Goal: Check status: Check status

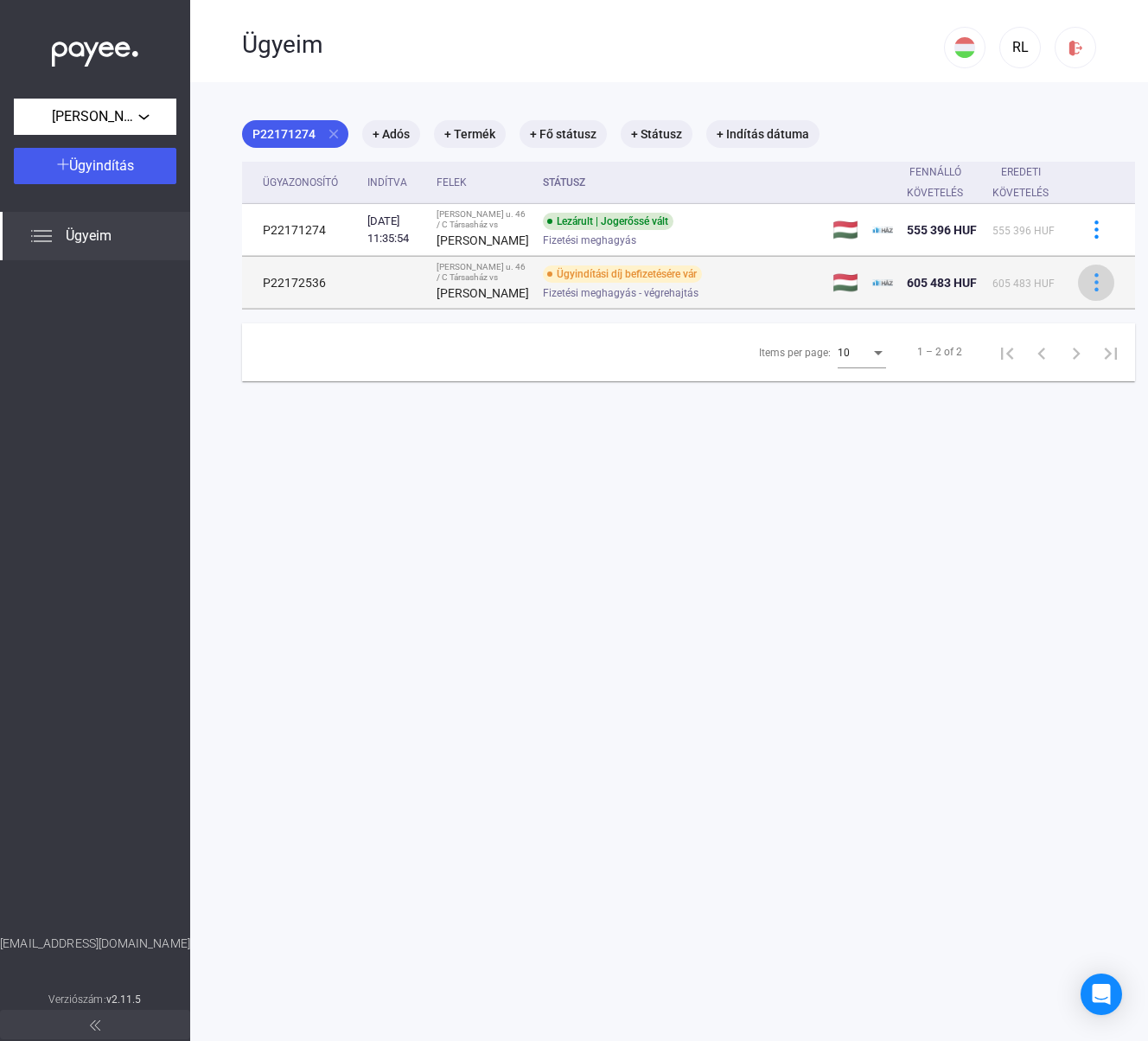
click at [1087, 292] on img at bounding box center [1096, 281] width 18 height 18
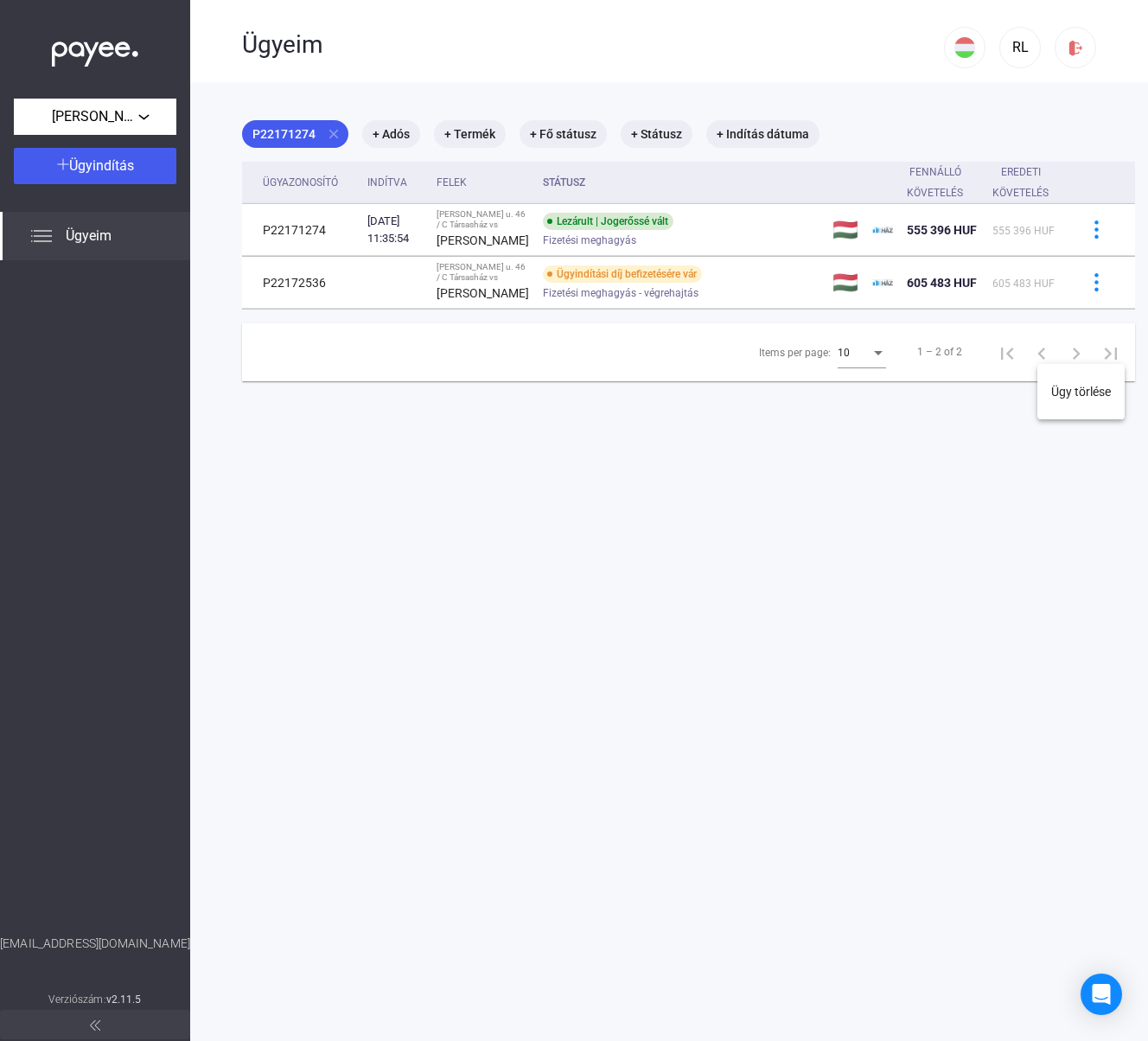
click at [1059, 345] on div at bounding box center [574, 520] width 1148 height 1041
click at [1087, 292] on img at bounding box center [1096, 281] width 18 height 18
click at [959, 358] on div at bounding box center [574, 520] width 1148 height 1041
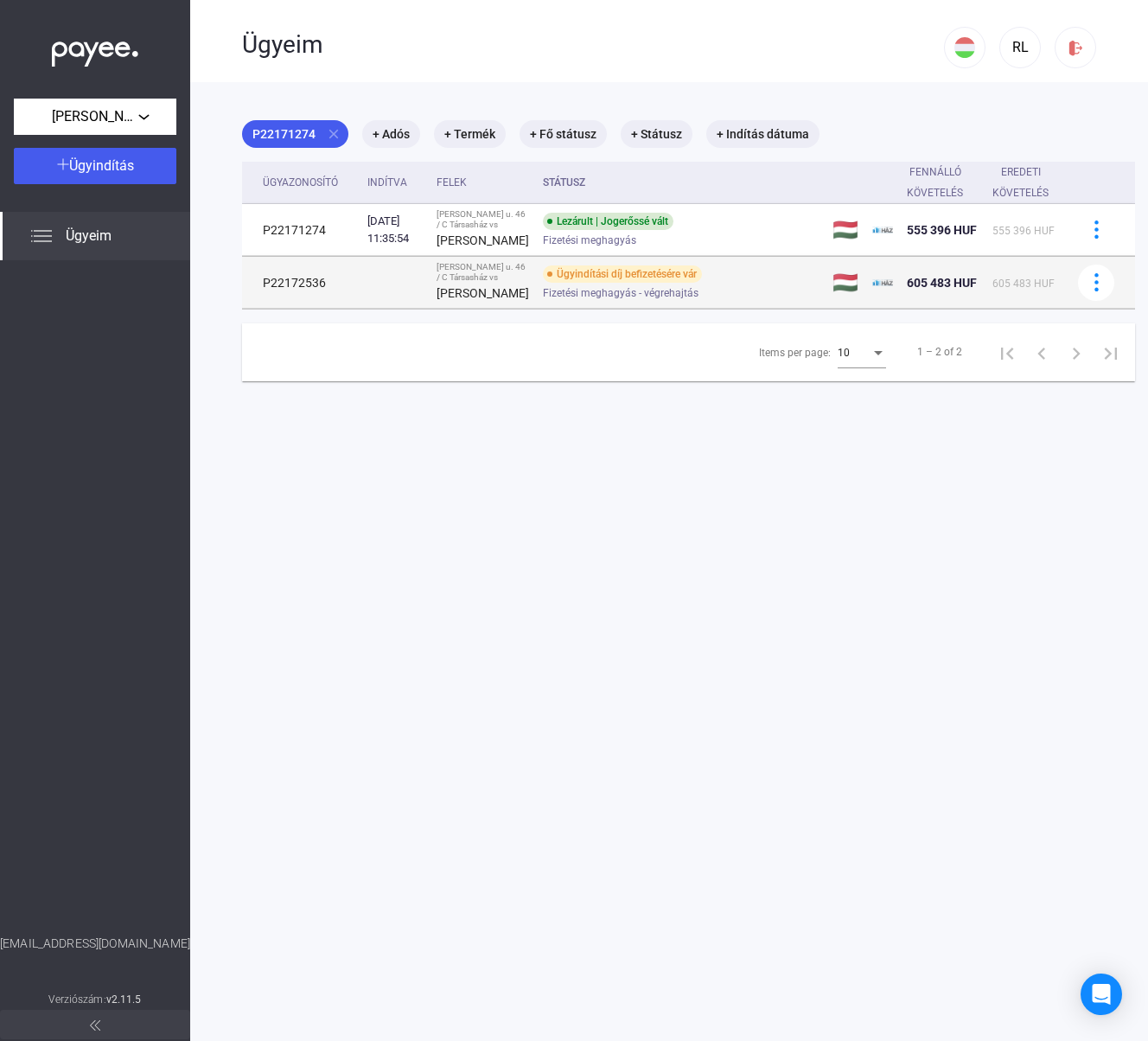
click at [625, 283] on div "Ügyindítási díj befizetésére vár" at bounding box center [622, 274] width 159 height 17
